Goal: Task Accomplishment & Management: Use online tool/utility

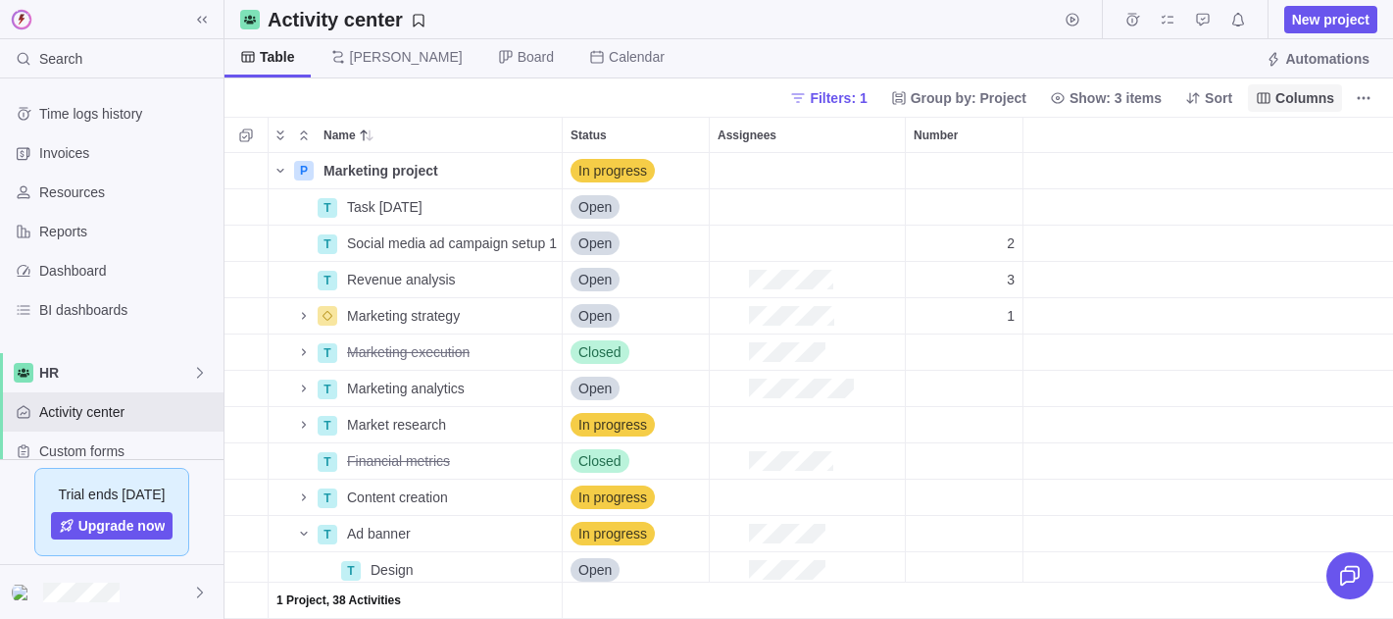
scroll to position [466, 1169]
click at [1298, 93] on span "Columns" at bounding box center [1305, 98] width 59 height 20
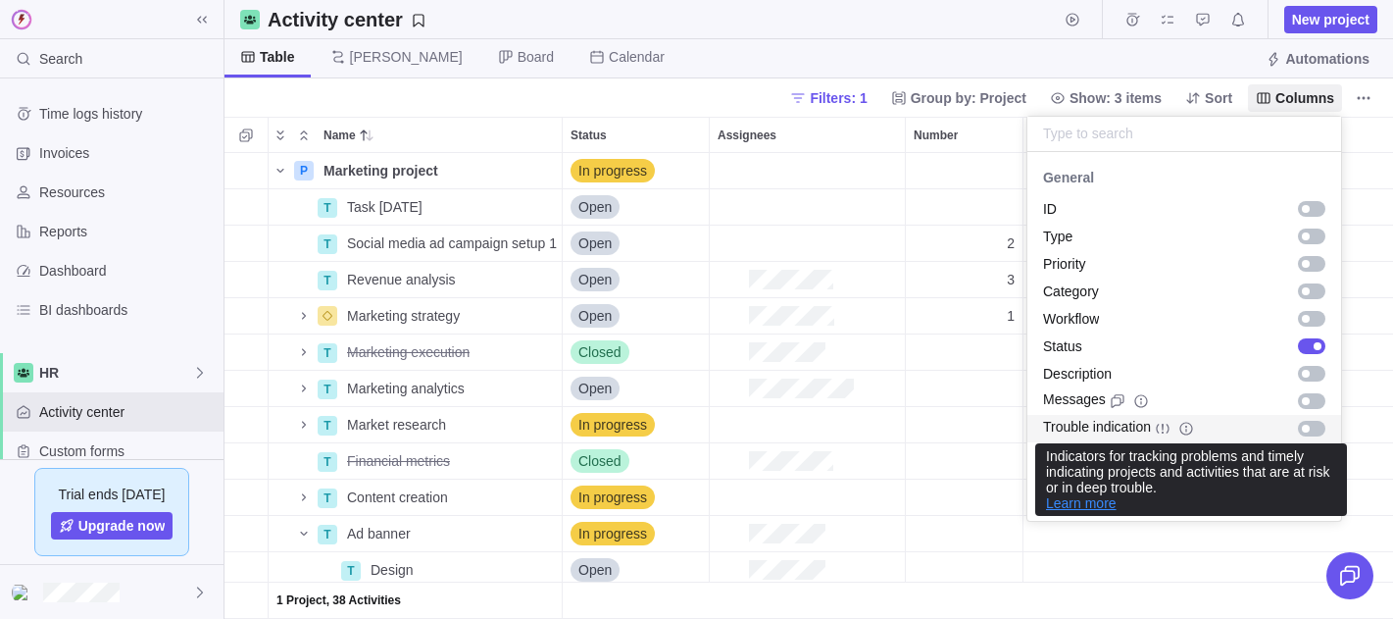
click at [1087, 506] on link "Learn more" at bounding box center [1081, 503] width 71 height 16
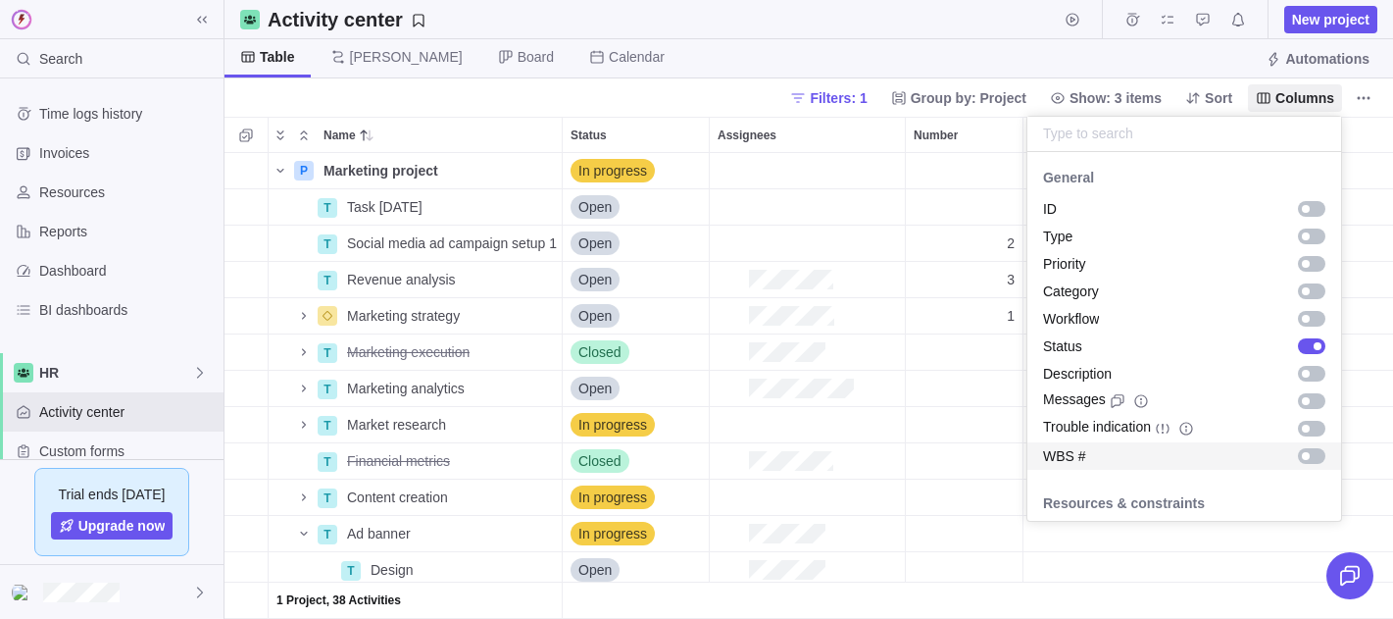
click at [1214, 442] on div "WBS #" at bounding box center [1185, 455] width 314 height 27
click at [1244, 424] on div "Trouble indication" at bounding box center [1185, 428] width 314 height 27
click at [931, 121] on body "Search Time logs history Invoices Resources Reports Dashboard BI dashboards HR …" at bounding box center [696, 309] width 1393 height 619
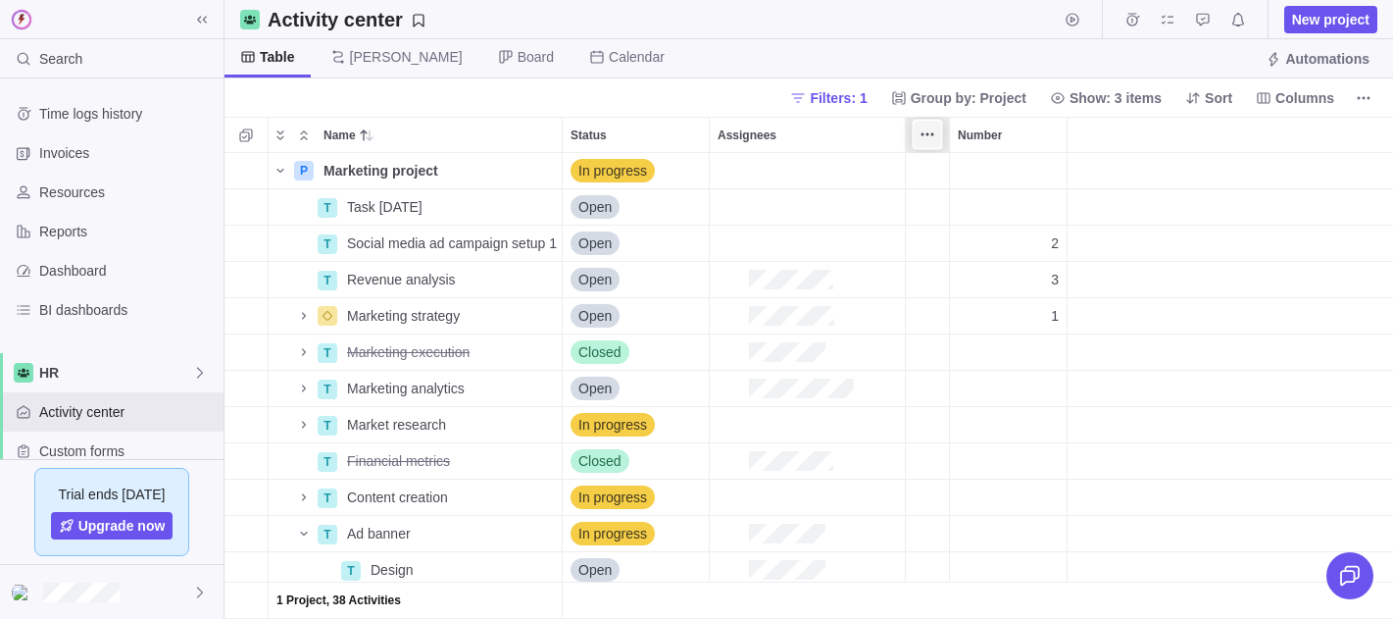
click at [930, 140] on icon "More actions" at bounding box center [928, 134] width 16 height 16
click at [932, 131] on icon "More actions" at bounding box center [928, 134] width 16 height 16
click at [1265, 109] on span "Columns" at bounding box center [1295, 97] width 94 height 27
